Goal: Task Accomplishment & Management: Complete application form

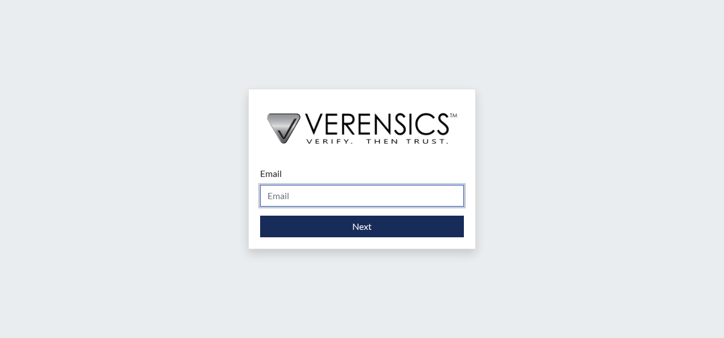
click at [306, 189] on input "Email" at bounding box center [362, 196] width 204 height 22
click at [310, 199] on input "Email" at bounding box center [362, 196] width 204 height 22
type input "v"
type input "[PERSON_NAME].[PERSON_NAME]@"
